Goal: Check status

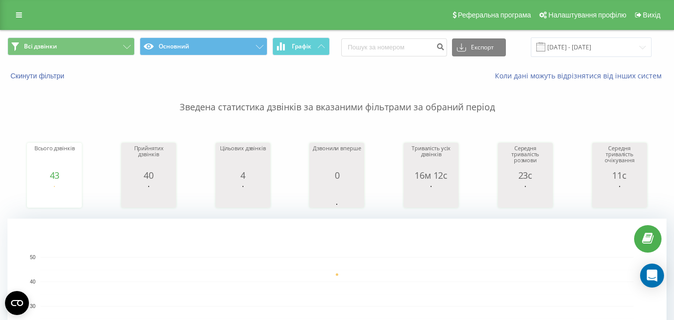
click at [625, 36] on div "Всі дзвінки Основний Графік Експорт .csv .xls .xlsx [DATE] - [DATE]" at bounding box center [336, 46] width 673 height 33
click at [612, 49] on input "[DATE] - [DATE]" at bounding box center [591, 46] width 121 height 19
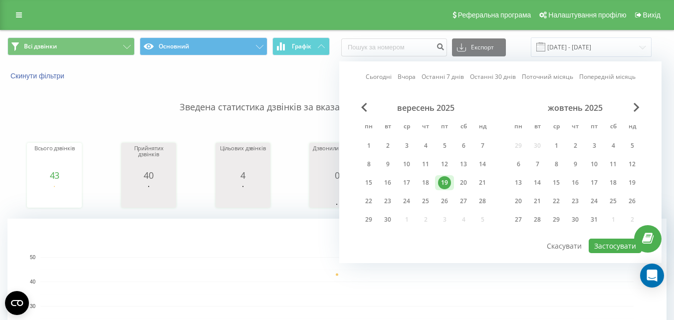
click at [157, 171] on div "40" at bounding box center [149, 175] width 50 height 10
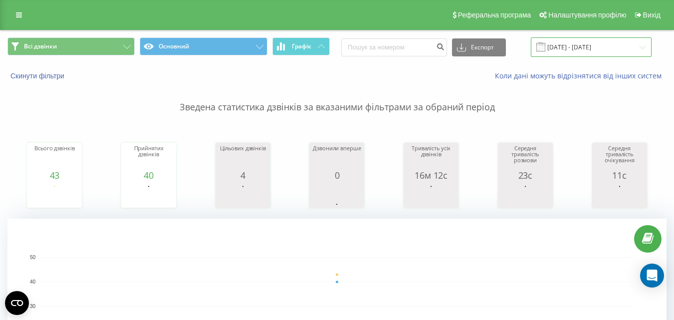
click at [608, 46] on input "[DATE] - [DATE]" at bounding box center [591, 46] width 121 height 19
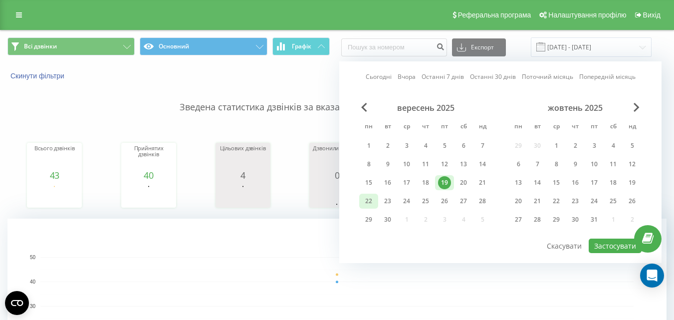
click at [369, 202] on div "22" at bounding box center [368, 201] width 13 height 13
click at [599, 247] on button "Застосувати" at bounding box center [615, 245] width 53 height 14
type input "[DATE] - [DATE]"
